Goal: Information Seeking & Learning: Check status

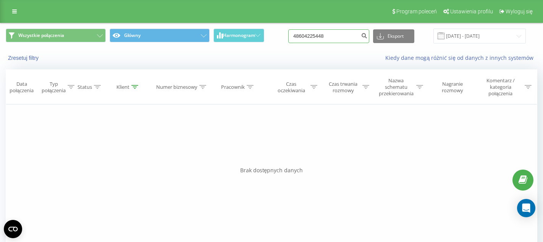
click at [338, 39] on input "48604225448" at bounding box center [328, 36] width 81 height 14
paste input
type input "604225448"
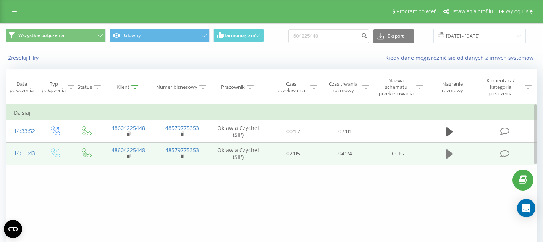
click at [450, 155] on icon at bounding box center [449, 154] width 7 height 9
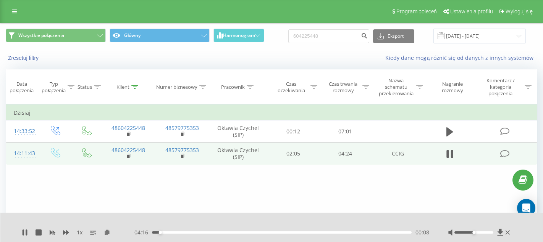
click at [165, 231] on div "- 04:16 00:08 00:08" at bounding box center [280, 233] width 297 height 8
click at [166, 232] on div "00:14" at bounding box center [282, 233] width 260 height 2
click at [195, 234] on div "00:14" at bounding box center [282, 233] width 260 height 2
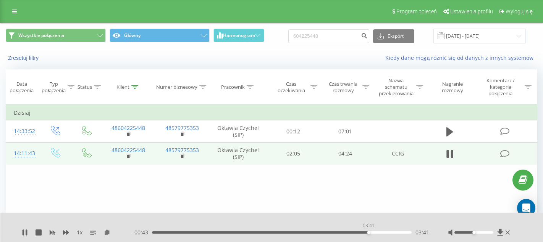
click at [368, 232] on div "03:41" at bounding box center [282, 233] width 260 height 2
click at [357, 230] on div "- 00:40 03:44 03:44" at bounding box center [280, 233] width 297 height 8
click at [385, 234] on div "- 00:17 04:08 04:08" at bounding box center [280, 233] width 297 height 8
click at [386, 233] on div "03:59" at bounding box center [282, 233] width 260 height 2
click at [23, 232] on icon at bounding box center [24, 233] width 2 height 6
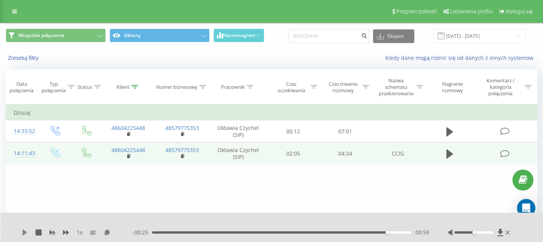
click at [22, 232] on icon at bounding box center [25, 233] width 6 height 6
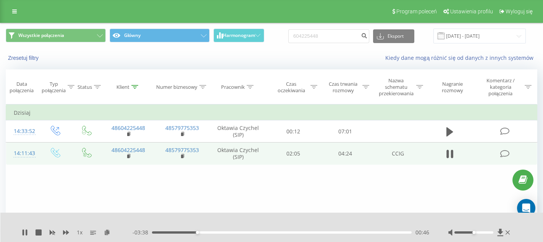
click at [20, 237] on div "1 x - 03:38 00:46 00:46" at bounding box center [271, 227] width 543 height 29
click at [25, 229] on div "1 x" at bounding box center [77, 233] width 111 height 8
click at [26, 234] on icon at bounding box center [25, 233] width 6 height 6
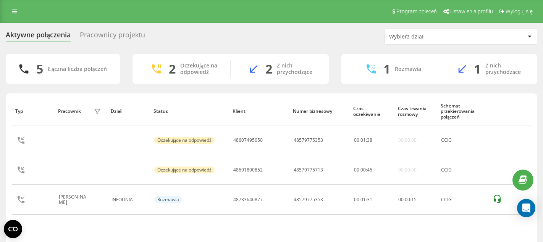
click at [131, 34] on div "Pracownicy projektu" at bounding box center [112, 37] width 65 height 12
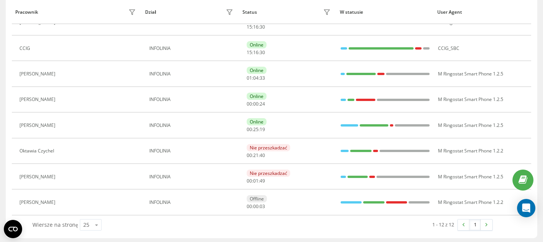
scroll to position [163, 0]
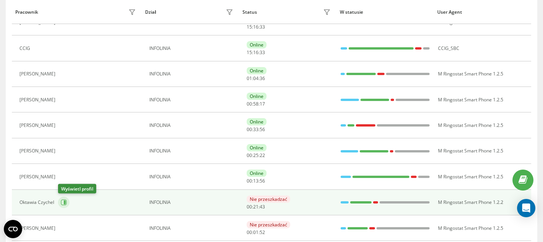
click at [65, 202] on icon at bounding box center [65, 203] width 2 height 4
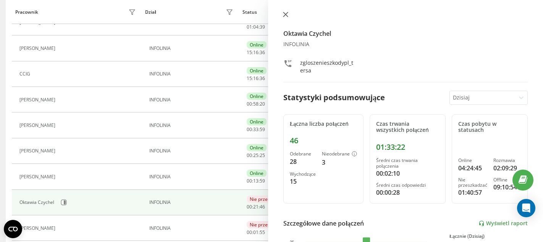
click at [287, 14] on icon at bounding box center [285, 14] width 5 height 5
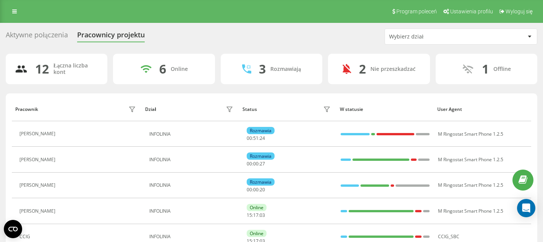
click at [50, 35] on div "Aktywne połączenia" at bounding box center [37, 37] width 62 height 12
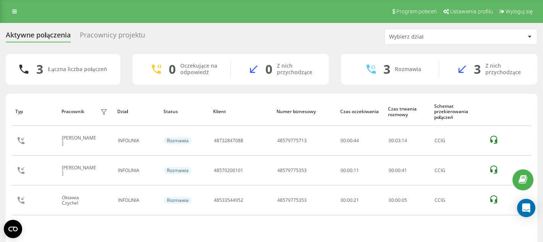
click at [120, 36] on div "Pracownicy projektu" at bounding box center [112, 37] width 65 height 12
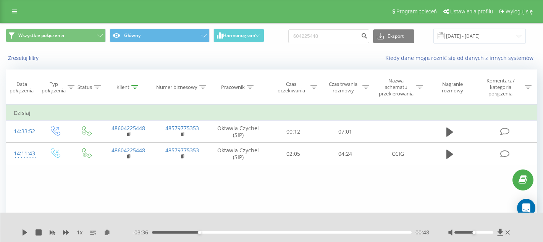
click at [341, 37] on input "604225448" at bounding box center [328, 36] width 81 height 14
type input "48721281390"
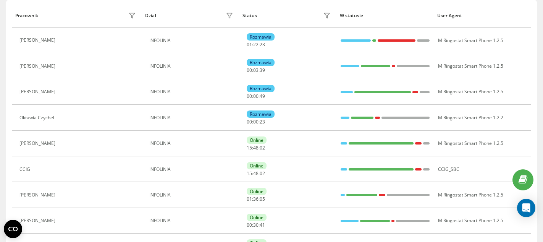
scroll to position [97, 0]
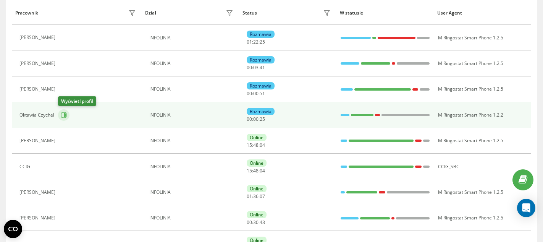
click at [68, 116] on button at bounding box center [63, 114] width 11 height 11
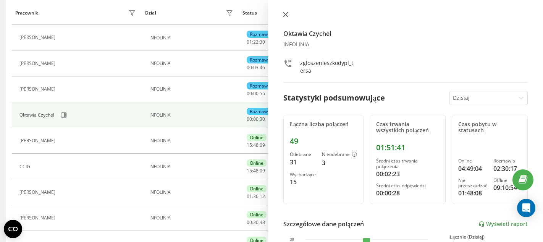
click at [286, 16] on icon at bounding box center [285, 14] width 5 height 5
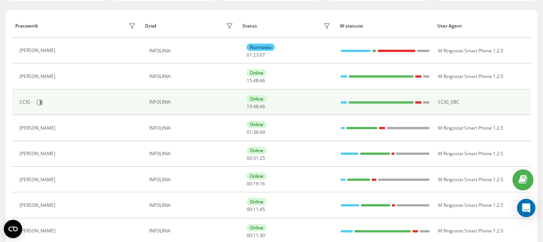
scroll to position [83, 0]
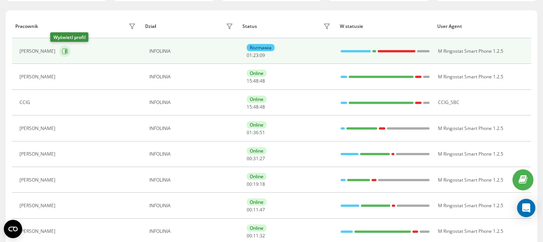
click at [60, 50] on button at bounding box center [64, 50] width 11 height 11
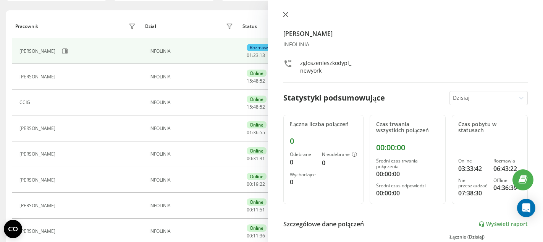
click at [286, 14] on icon at bounding box center [285, 14] width 5 height 5
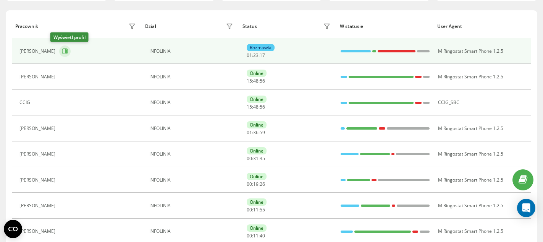
click at [62, 50] on icon at bounding box center [65, 51] width 6 height 6
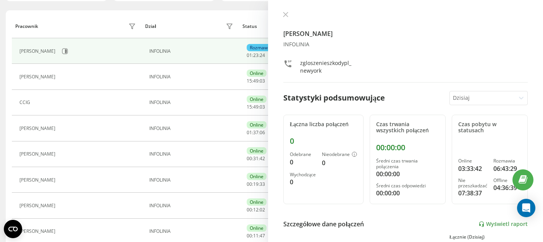
click at [283, 15] on icon at bounding box center [285, 14] width 5 height 5
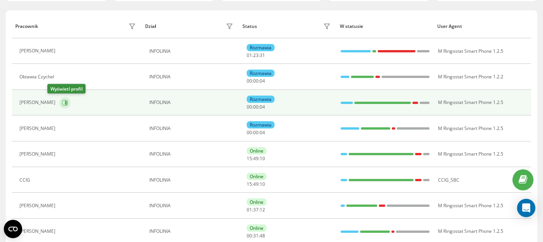
click at [59, 103] on button at bounding box center [64, 102] width 11 height 11
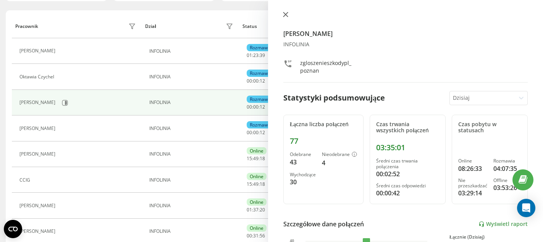
click at [286, 15] on icon at bounding box center [285, 14] width 5 height 5
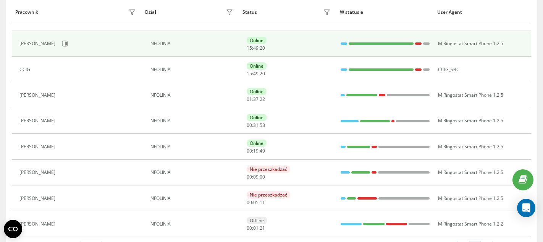
scroll to position [193, 0]
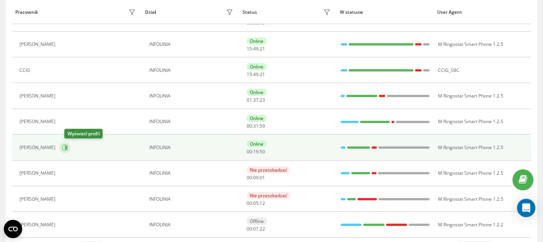
click at [67, 148] on icon at bounding box center [66, 147] width 2 height 4
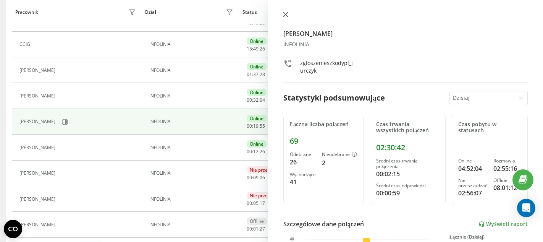
scroll to position [141, 0]
click at [284, 16] on icon at bounding box center [285, 14] width 5 height 5
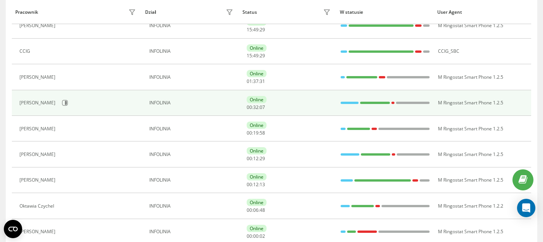
scroll to position [131, 0]
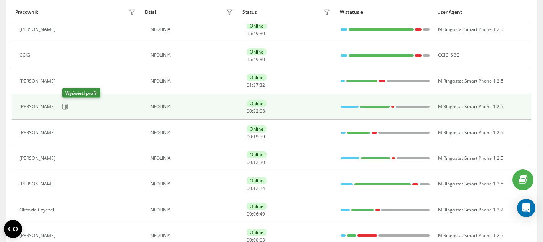
click at [68, 102] on button at bounding box center [64, 106] width 11 height 11
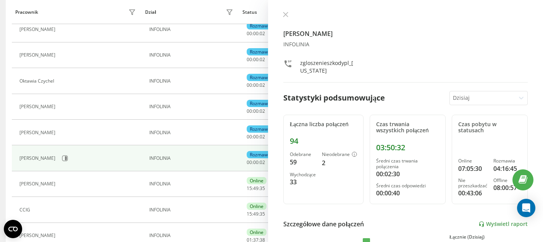
click at [287, 15] on icon at bounding box center [285, 14] width 5 height 5
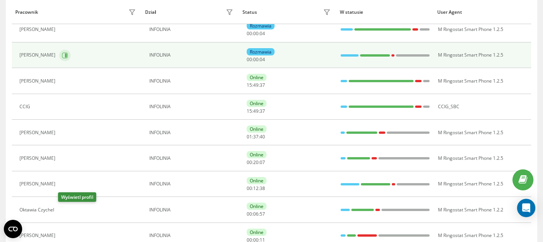
click at [63, 55] on button at bounding box center [64, 55] width 11 height 11
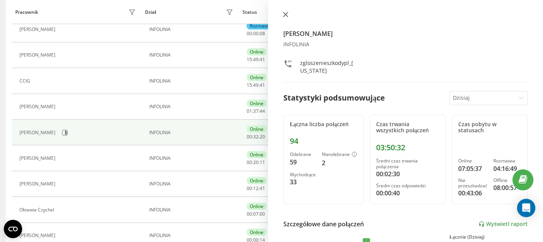
click at [285, 16] on icon at bounding box center [285, 14] width 5 height 5
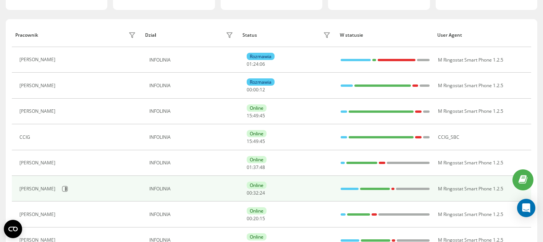
scroll to position [75, 0]
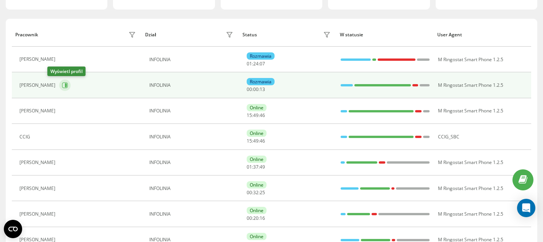
click at [65, 86] on icon at bounding box center [66, 85] width 2 height 4
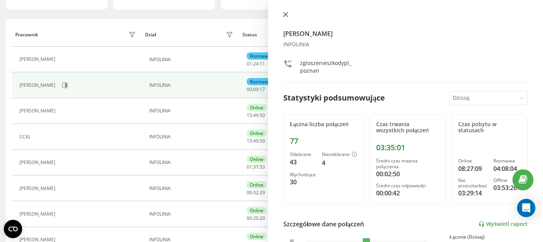
click at [286, 13] on icon at bounding box center [285, 14] width 5 height 5
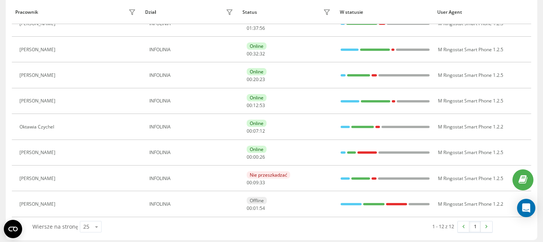
scroll to position [217, 0]
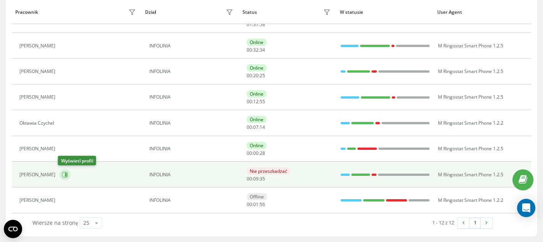
click at [65, 176] on icon at bounding box center [66, 175] width 2 height 4
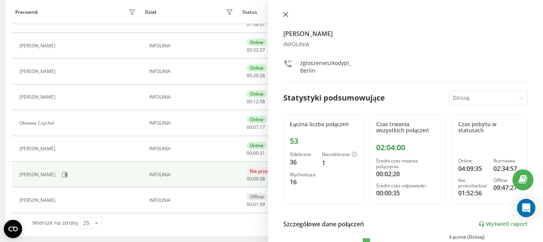
click at [283, 14] on icon at bounding box center [285, 14] width 5 height 5
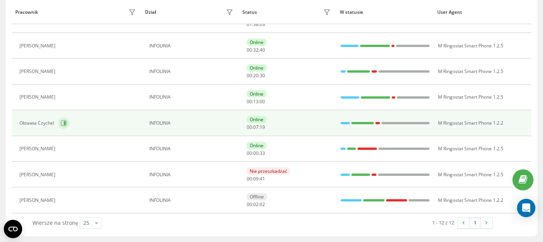
click at [66, 123] on icon at bounding box center [64, 123] width 6 height 6
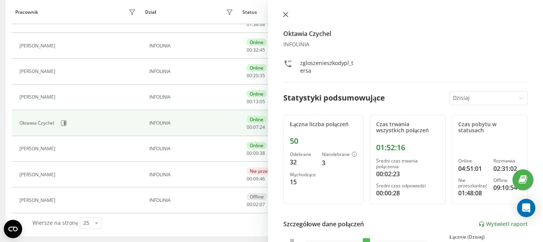
click at [284, 15] on icon at bounding box center [285, 14] width 5 height 5
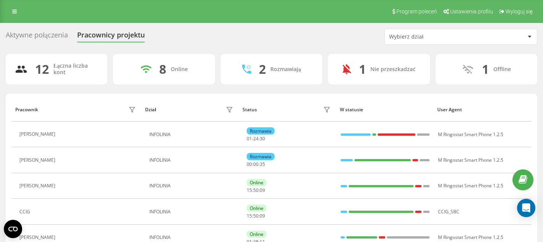
click at [42, 38] on div "Aktywne połączenia" at bounding box center [37, 37] width 62 height 12
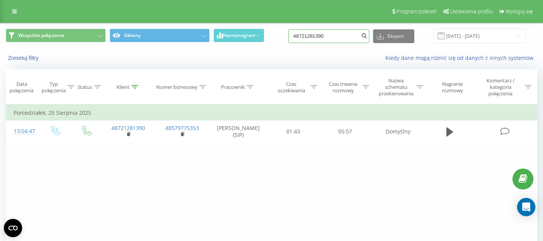
click at [334, 35] on input "48721281390" at bounding box center [328, 36] width 81 height 14
paste input "600343892"
type input "48600343892"
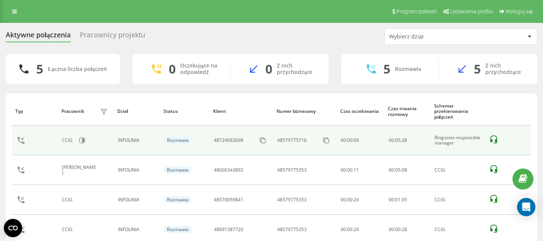
scroll to position [2, 0]
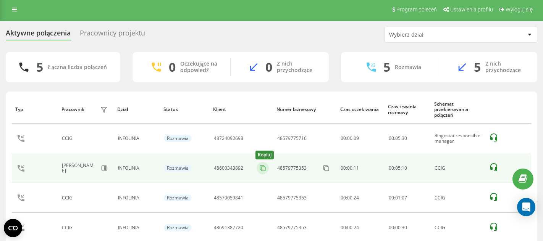
click at [265, 169] on icon at bounding box center [263, 169] width 8 height 8
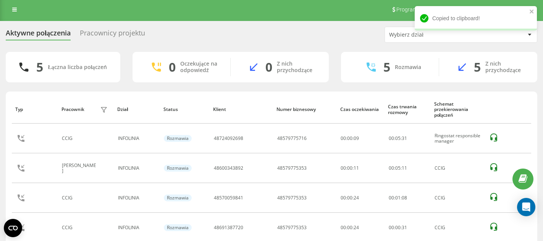
scroll to position [0, 0]
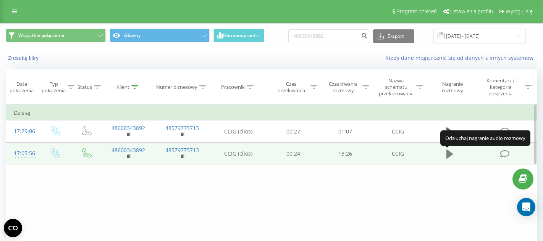
click at [449, 154] on icon at bounding box center [449, 154] width 7 height 9
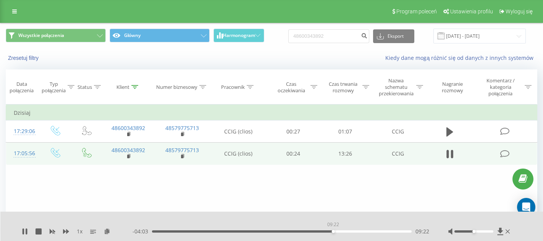
click at [333, 232] on div "09:22" at bounding box center [282, 232] width 260 height 2
click at [350, 232] on div "09:51" at bounding box center [282, 232] width 260 height 2
click at [360, 232] on div "10:45" at bounding box center [282, 232] width 260 height 2
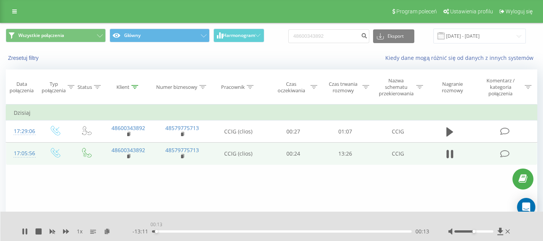
click at [156, 232] on div "00:13" at bounding box center [282, 232] width 260 height 2
click at [151, 233] on span "- 13:09" at bounding box center [141, 232] width 19 height 8
click at [152, 232] on span "- 13:08" at bounding box center [141, 232] width 19 height 8
click at [155, 233] on div "- 13:07 00:18 00:18" at bounding box center [280, 232] width 297 height 8
click at [153, 231] on div "00:05" at bounding box center [282, 232] width 260 height 2
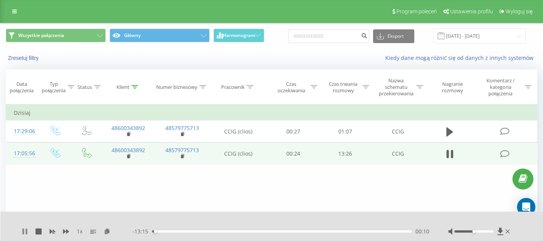
click at [25, 230] on icon at bounding box center [25, 232] width 6 height 6
